Goal: Information Seeking & Learning: Understand process/instructions

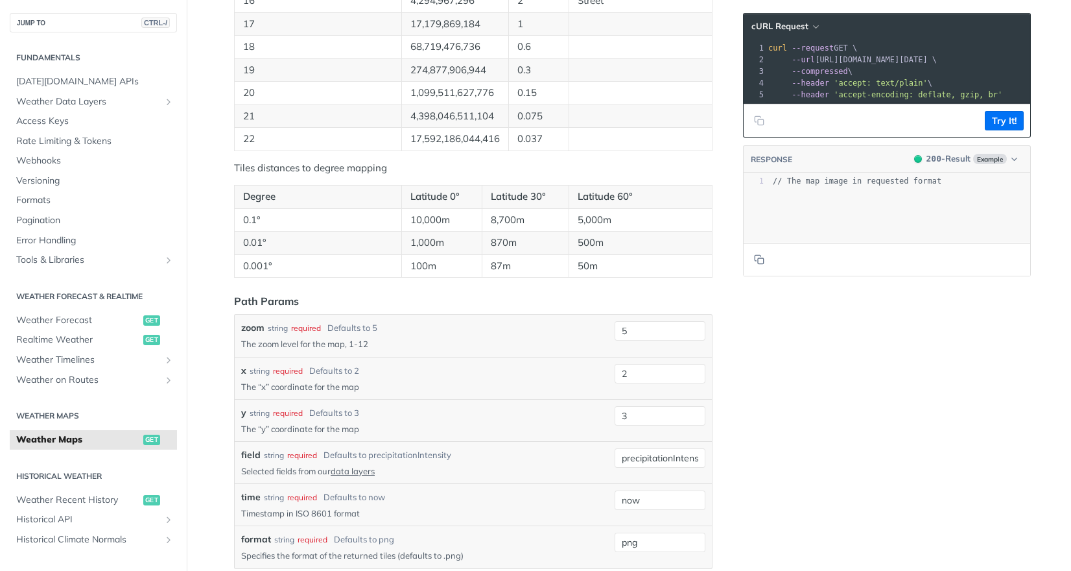
scroll to position [1103, 0]
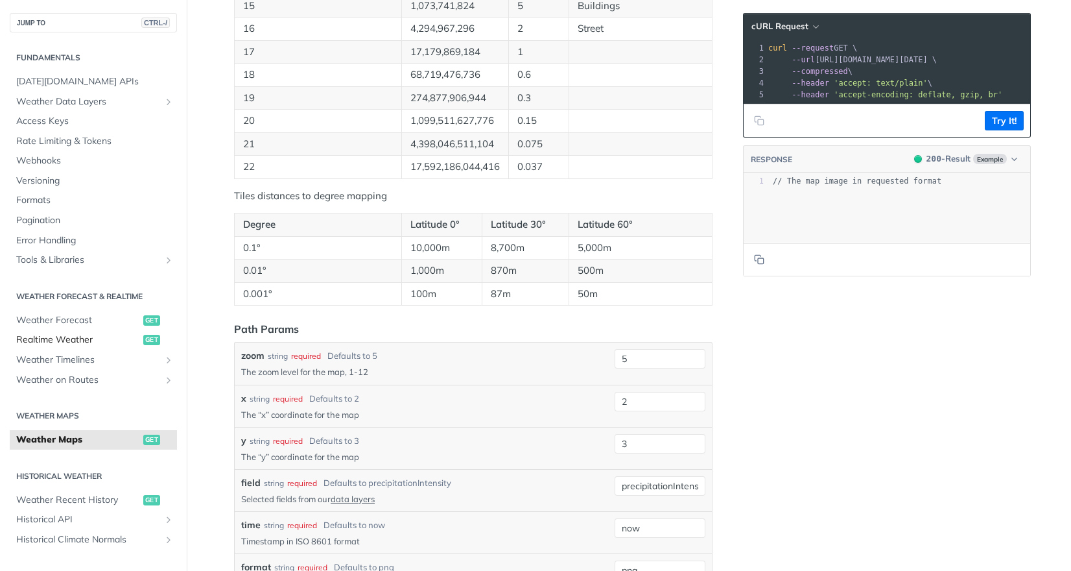
click at [80, 338] on span "Realtime Weather" at bounding box center [78, 339] width 124 height 13
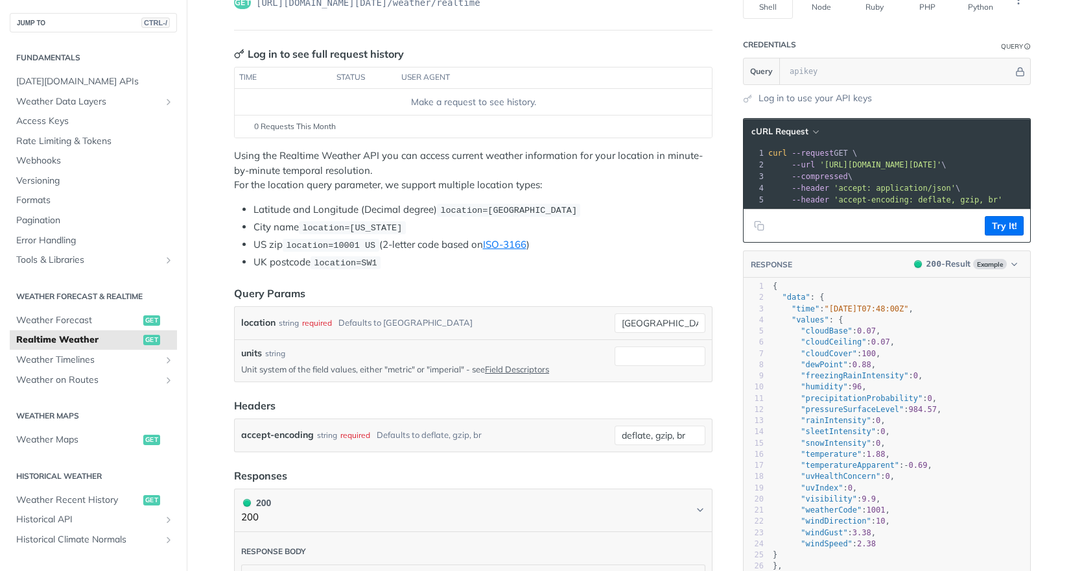
scroll to position [130, 0]
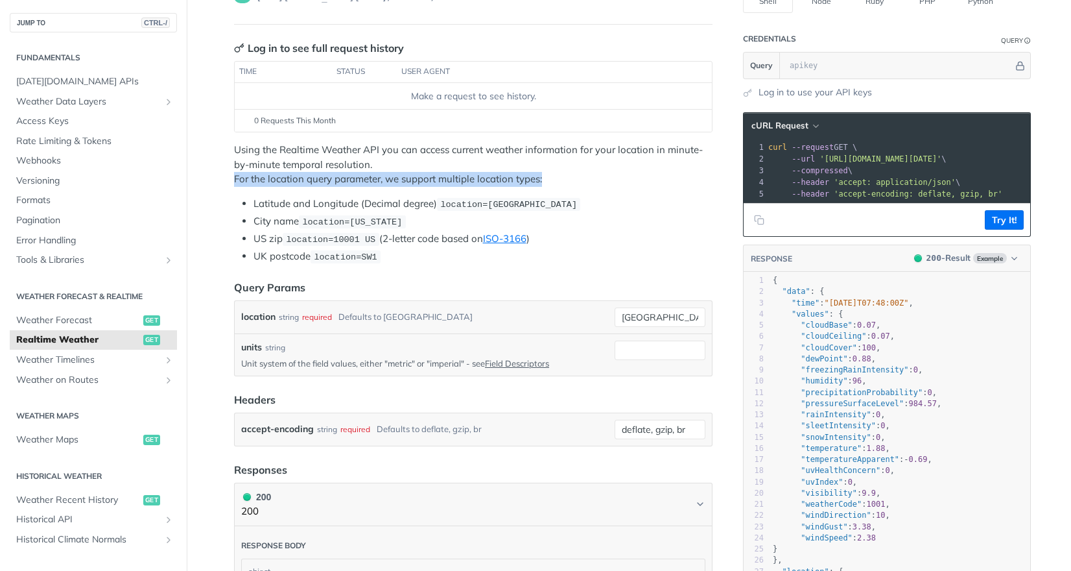
drag, startPoint x: 230, startPoint y: 177, endPoint x: 544, endPoint y: 182, distance: 314.6
click at [544, 182] on p "Using the Realtime Weather API you can access current weather information for y…" at bounding box center [473, 165] width 479 height 44
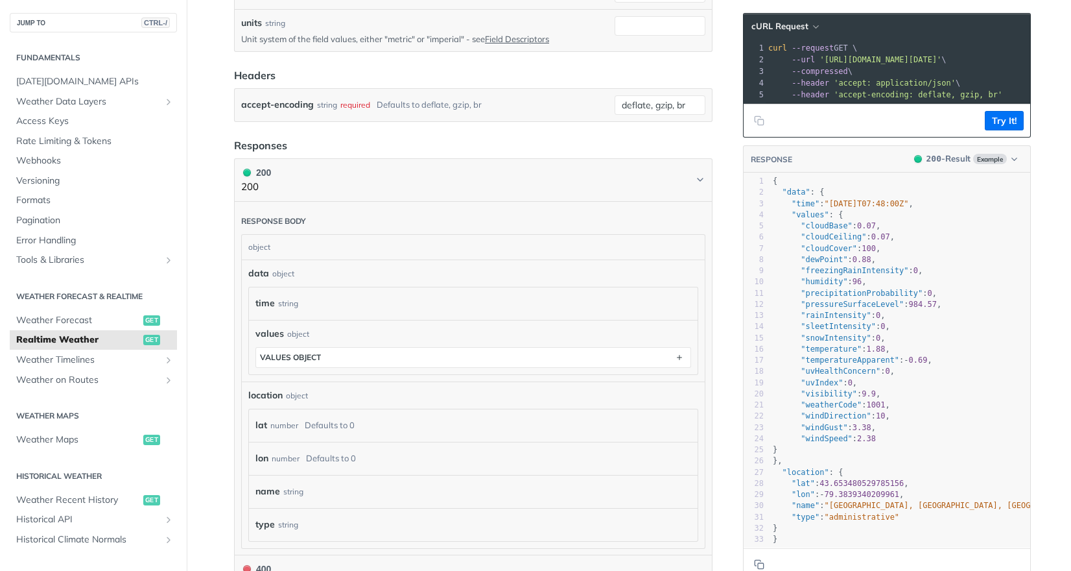
scroll to position [519, 0]
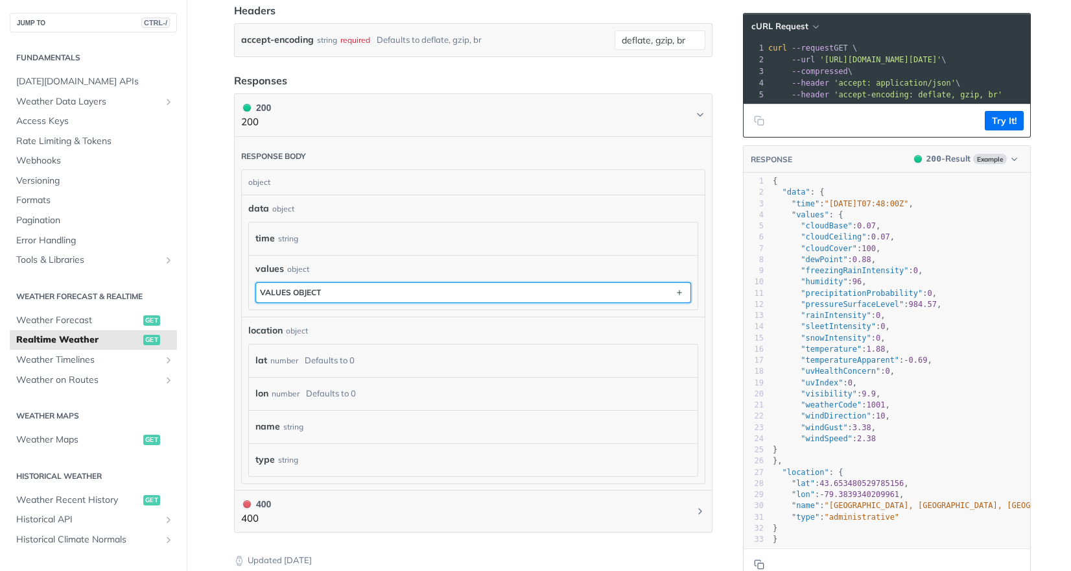
click at [326, 293] on button "values object" at bounding box center [473, 292] width 435 height 19
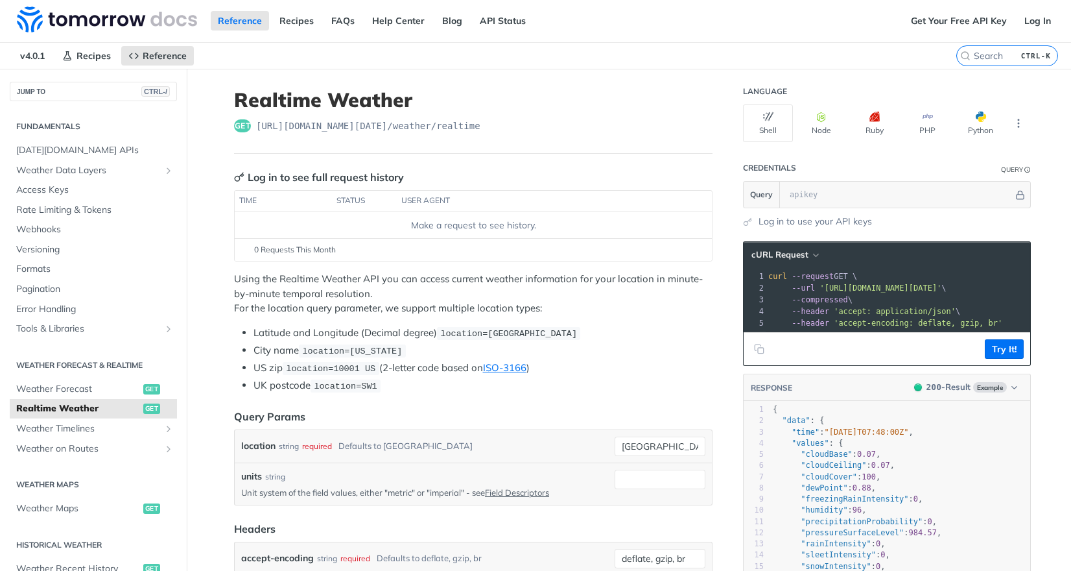
scroll to position [0, 0]
click at [49, 190] on span "Access Keys" at bounding box center [95, 190] width 158 height 13
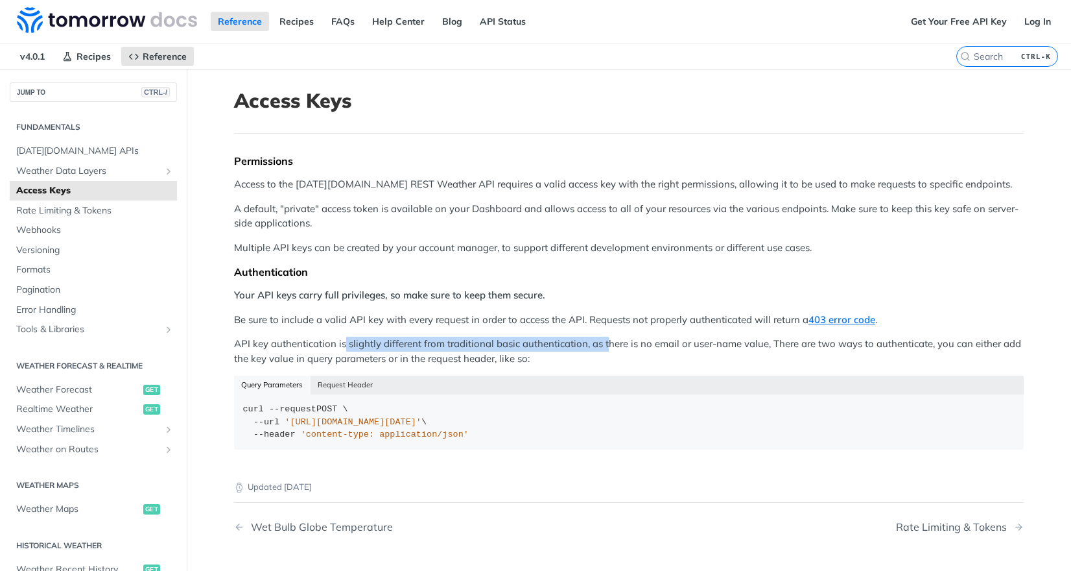
drag, startPoint x: 341, startPoint y: 341, endPoint x: 603, endPoint y: 348, distance: 262.1
click at [603, 348] on p "API key authentication is slightly different from traditional basic authenticat…" at bounding box center [629, 351] width 790 height 29
click at [726, 348] on p "API key authentication is slightly different from traditional basic authenticat…" at bounding box center [629, 351] width 790 height 29
drag, startPoint x: 531, startPoint y: 421, endPoint x: 226, endPoint y: 428, distance: 305.6
click at [226, 428] on article "Access Keys Permissions Access to the [DATE][DOMAIN_NAME] REST Weather API requ…" at bounding box center [629, 356] width 830 height 575
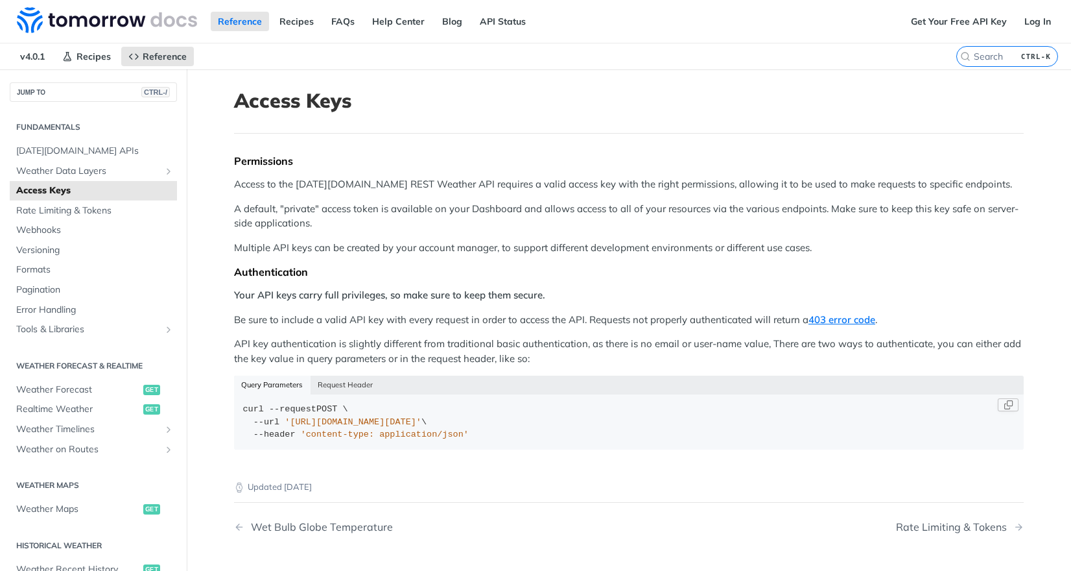
click at [569, 431] on div "curl --request POST \ --url '[URL][DOMAIN_NAME][DATE]' \ --header 'content-type…" at bounding box center [629, 422] width 772 height 38
drag, startPoint x: 577, startPoint y: 420, endPoint x: 205, endPoint y: 424, distance: 372.3
click at [205, 424] on main "JUMP TO CTRL-/ Fundamentals [DATE][DOMAIN_NAME] APIs Weather Data Layers Core P…" at bounding box center [535, 356] width 1071 height 575
click at [370, 424] on span "'[URL][DOMAIN_NAME][DATE]'" at bounding box center [353, 422] width 137 height 10
drag, startPoint x: 458, startPoint y: 420, endPoint x: 281, endPoint y: 423, distance: 176.4
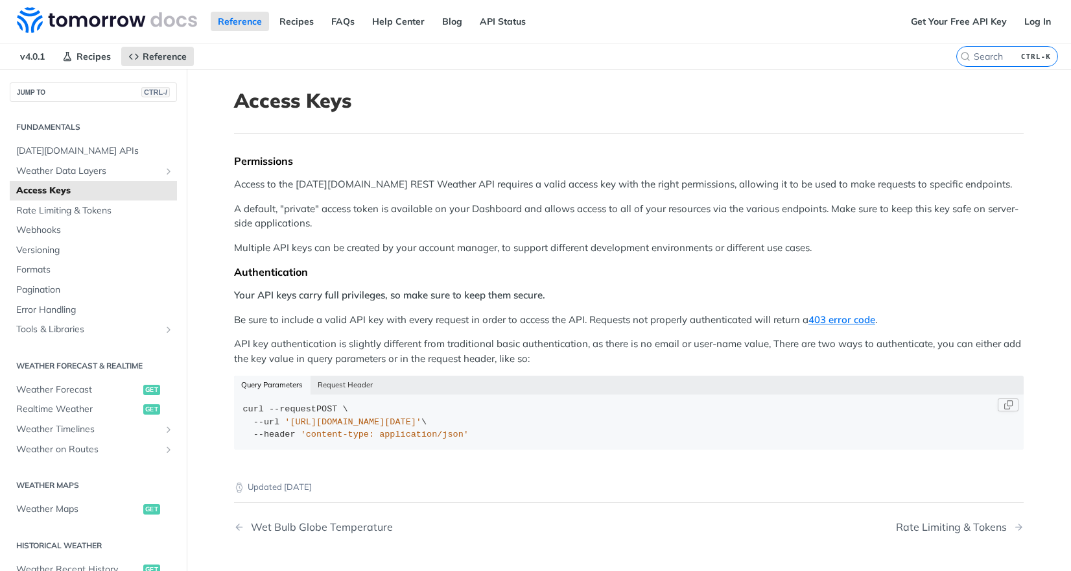
click at [285, 423] on span "'[URL][DOMAIN_NAME][DATE]'" at bounding box center [353, 422] width 137 height 10
copy span "[URL][DOMAIN_NAME][DATE]?"
click at [422, 418] on span "'[URL][DOMAIN_NAME][DATE]'" at bounding box center [353, 422] width 137 height 10
drag, startPoint x: 491, startPoint y: 424, endPoint x: 281, endPoint y: 425, distance: 210.1
click at [285, 425] on span "'[URL][DOMAIN_NAME][DATE]'" at bounding box center [353, 422] width 137 height 10
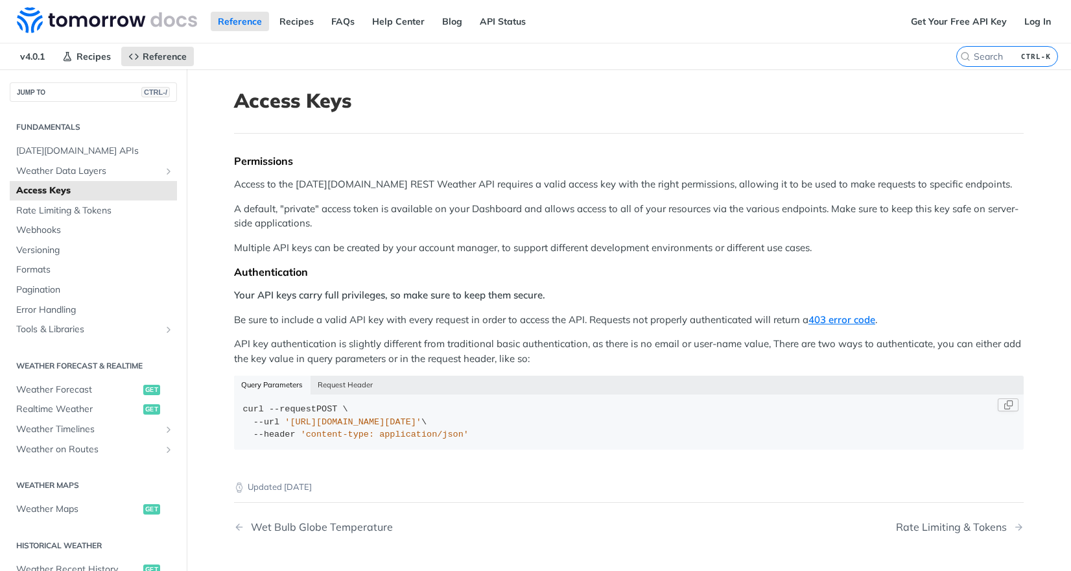
copy span "[URL][DOMAIN_NAME][DATE]"
